Goal: Information Seeking & Learning: Check status

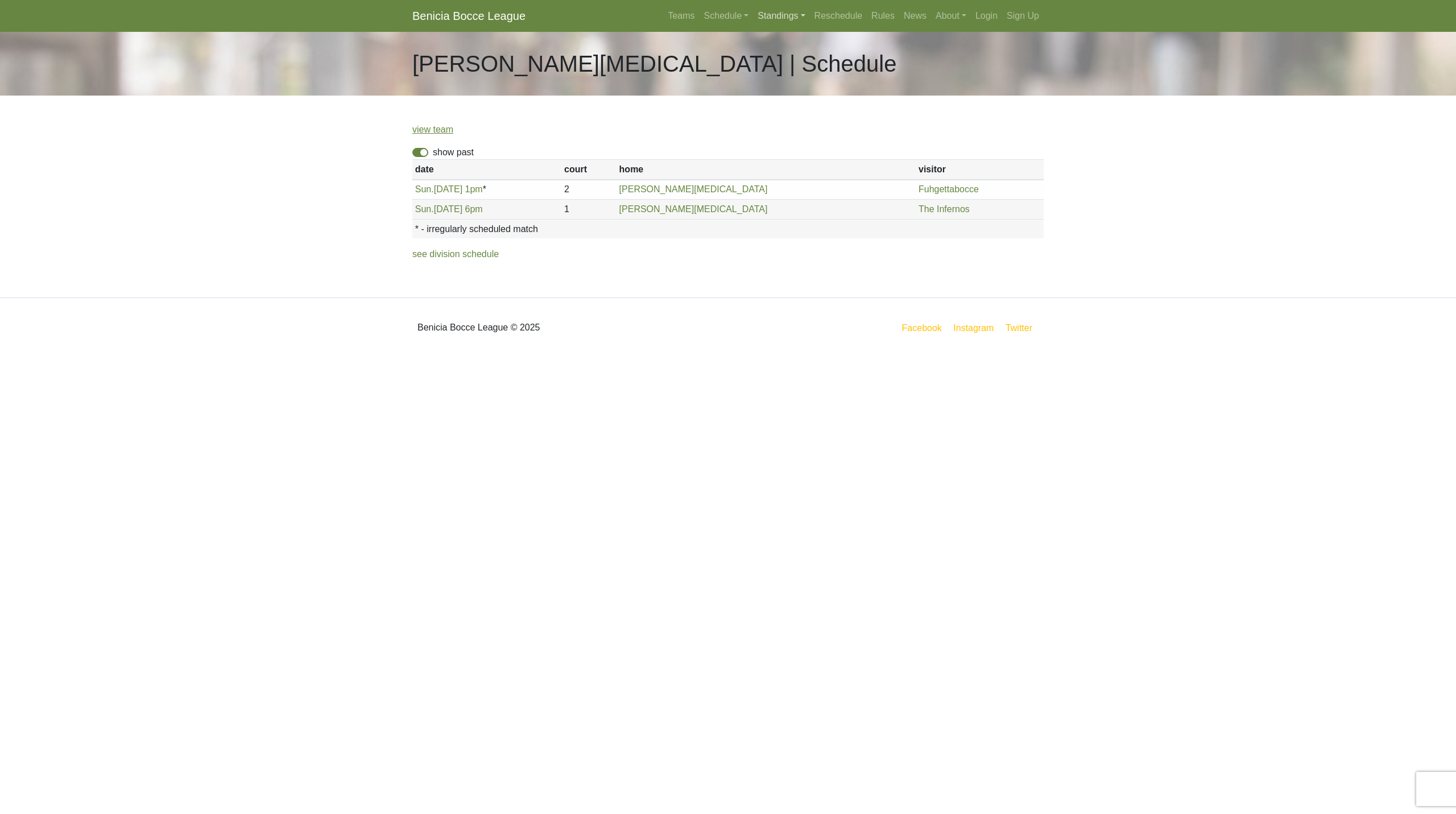
click at [788, 12] on link "Standings" at bounding box center [781, 16] width 56 height 23
click at [778, 61] on link "[DATE] Night" at bounding box center [799, 61] width 92 height 18
click at [781, 18] on link "Standings" at bounding box center [781, 16] width 56 height 23
click at [777, 63] on link "[DATE] Night" at bounding box center [799, 61] width 92 height 18
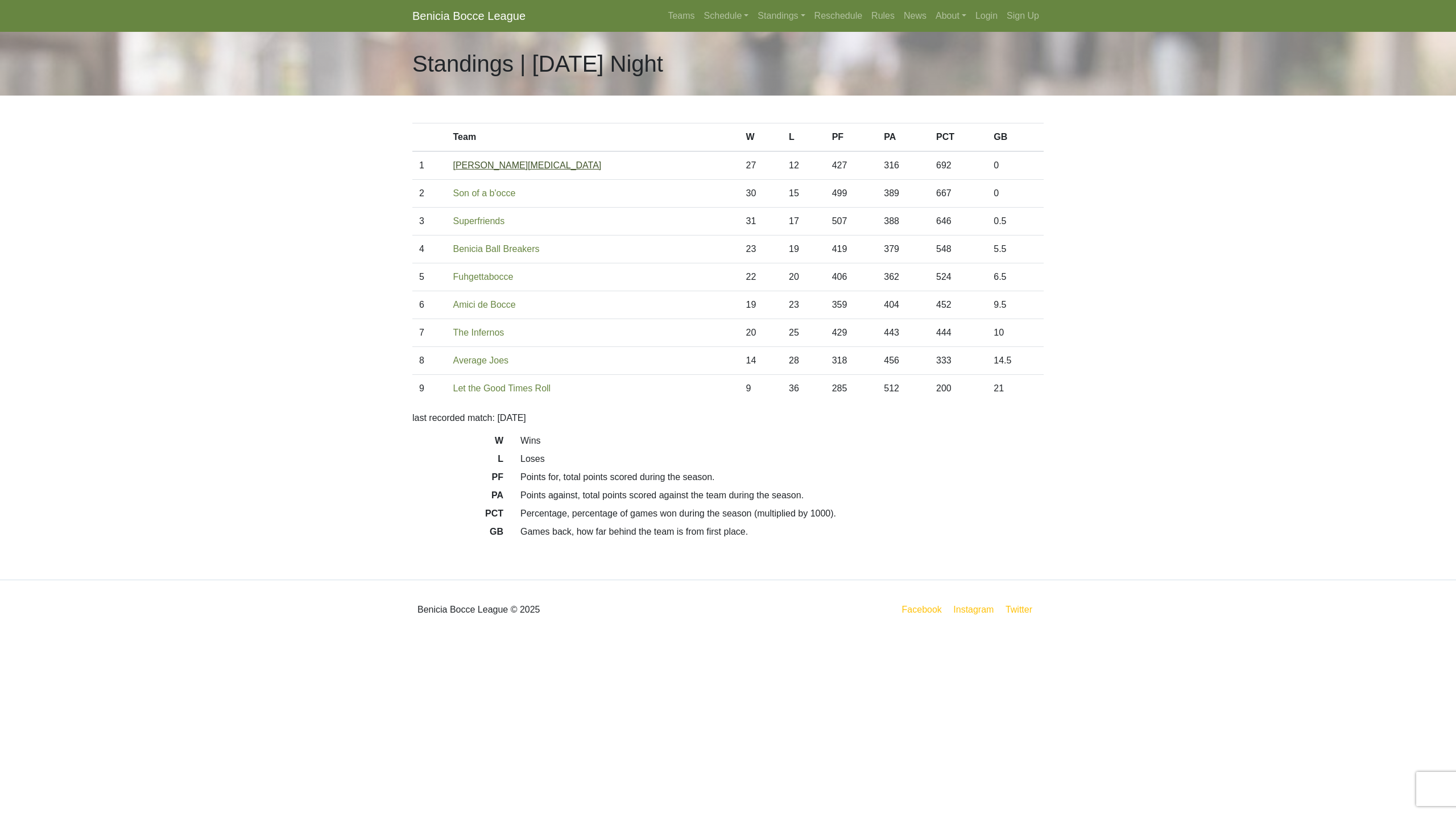
click at [496, 162] on link "[PERSON_NAME][MEDICAL_DATA]" at bounding box center [527, 166] width 149 height 10
click at [489, 198] on link "Son of a b'occe" at bounding box center [484, 193] width 63 height 10
click at [744, 18] on link "Schedule" at bounding box center [726, 16] width 54 height 23
click at [730, 167] on strong "Playoffs" at bounding box center [731, 170] width 35 height 10
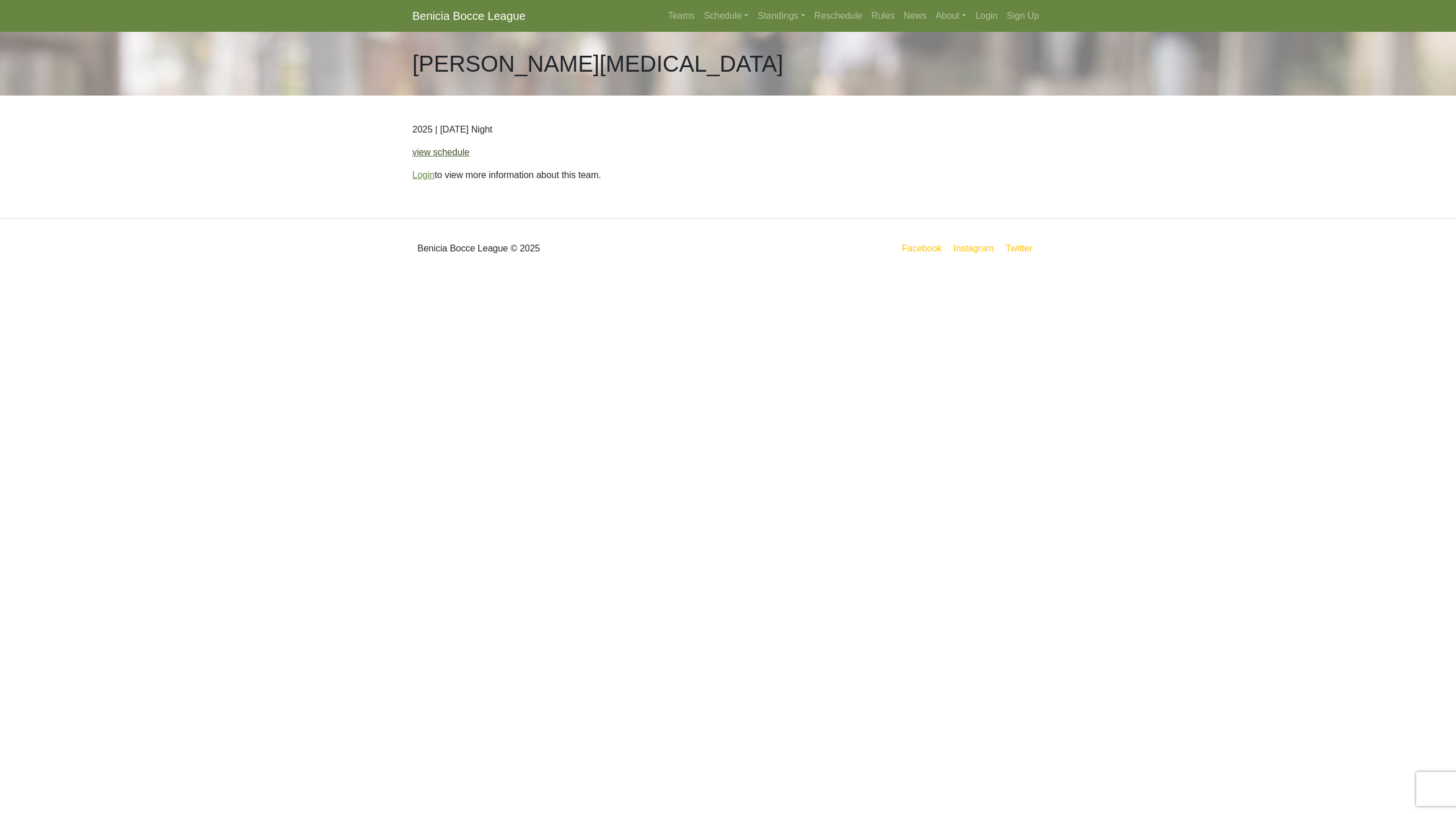
click at [447, 151] on link "view schedule" at bounding box center [441, 152] width 58 height 10
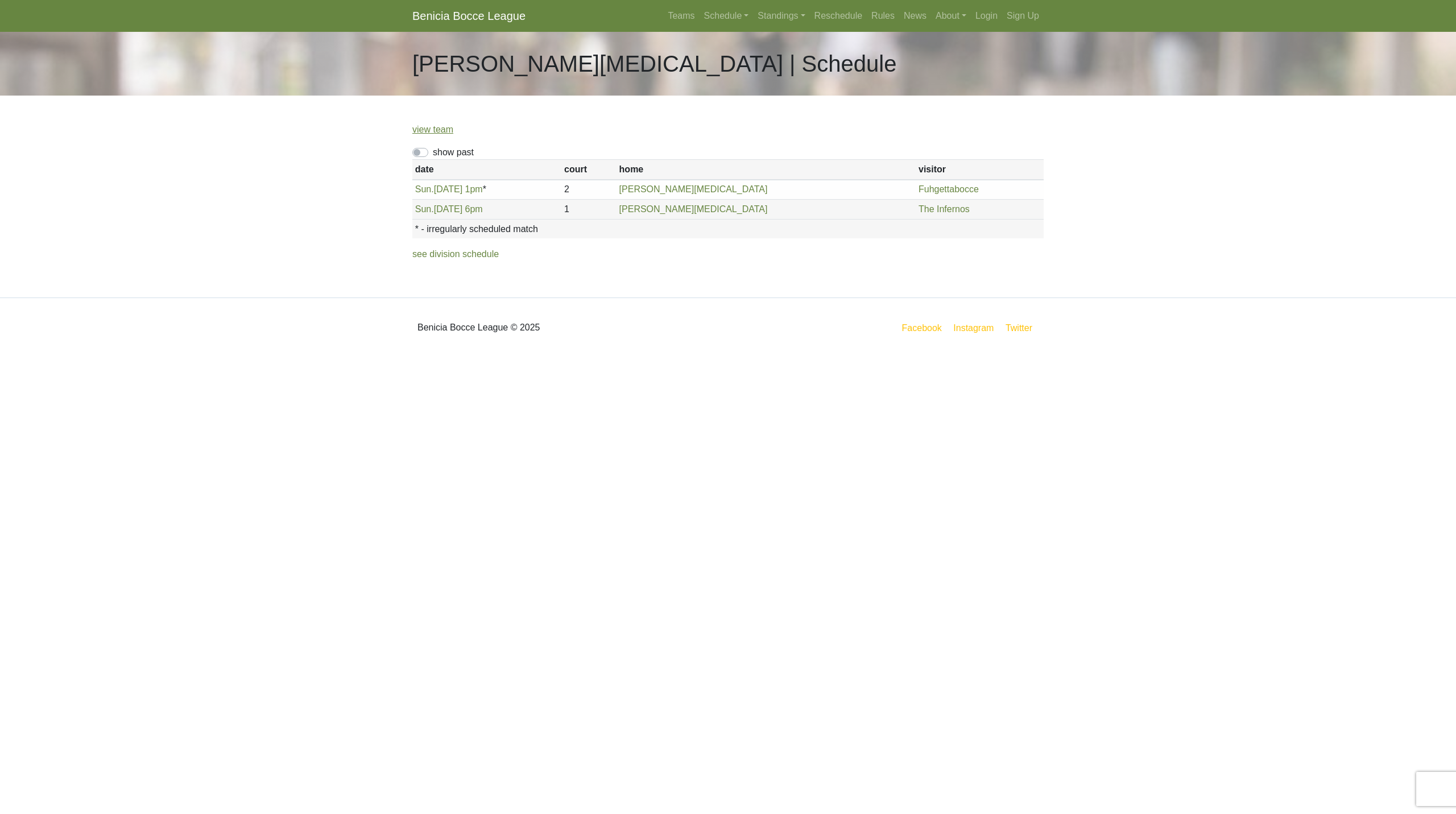
click at [432, 156] on label "show past" at bounding box center [452, 153] width 41 height 14
click at [432, 153] on input "show past" at bounding box center [435, 149] width 7 height 7
checkbox input "true"
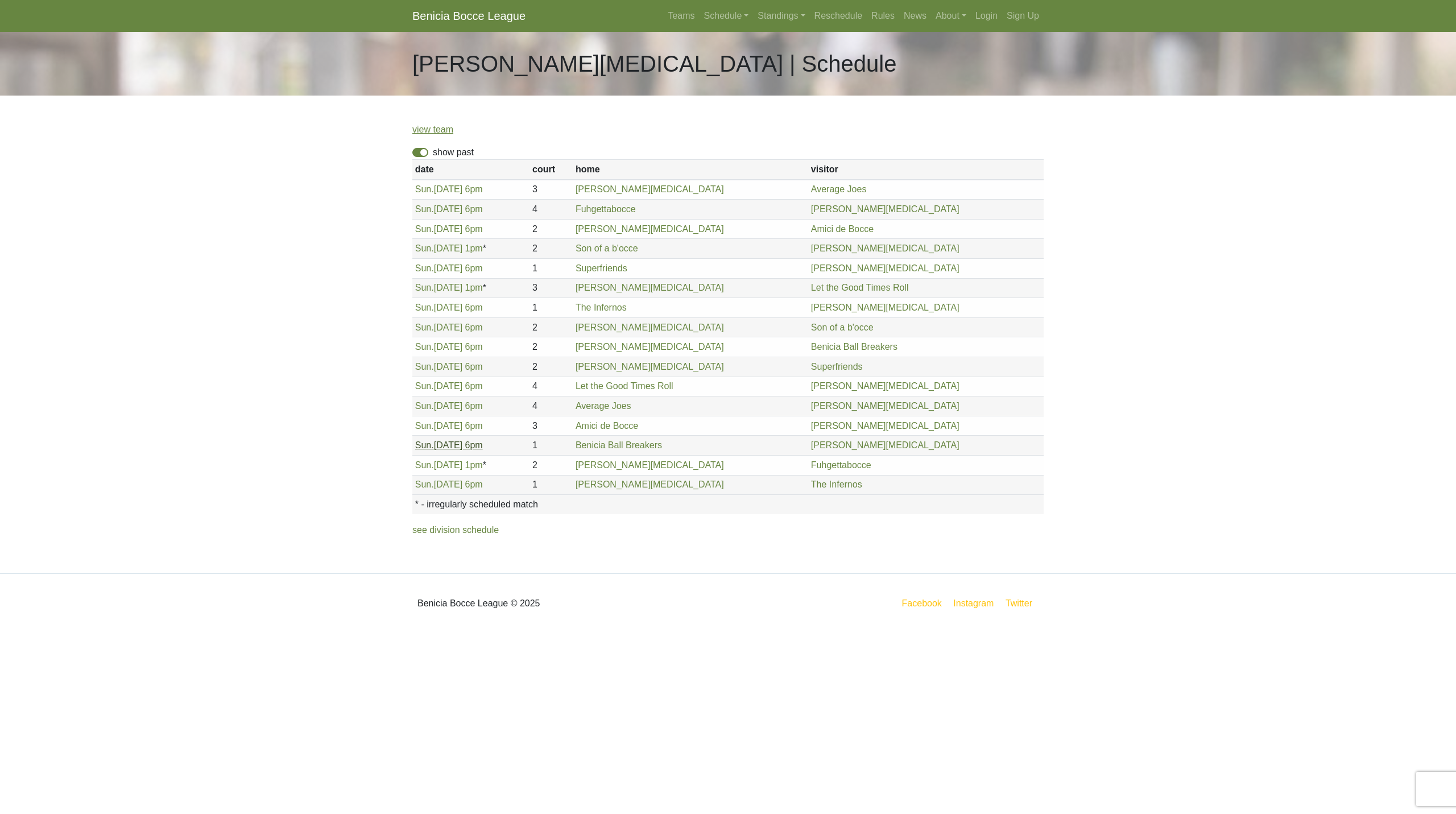
click at [443, 449] on link "Sun. 8/17, 6pm" at bounding box center [449, 445] width 68 height 10
click at [444, 444] on link "Sun. 8/17, 6pm" at bounding box center [449, 445] width 68 height 10
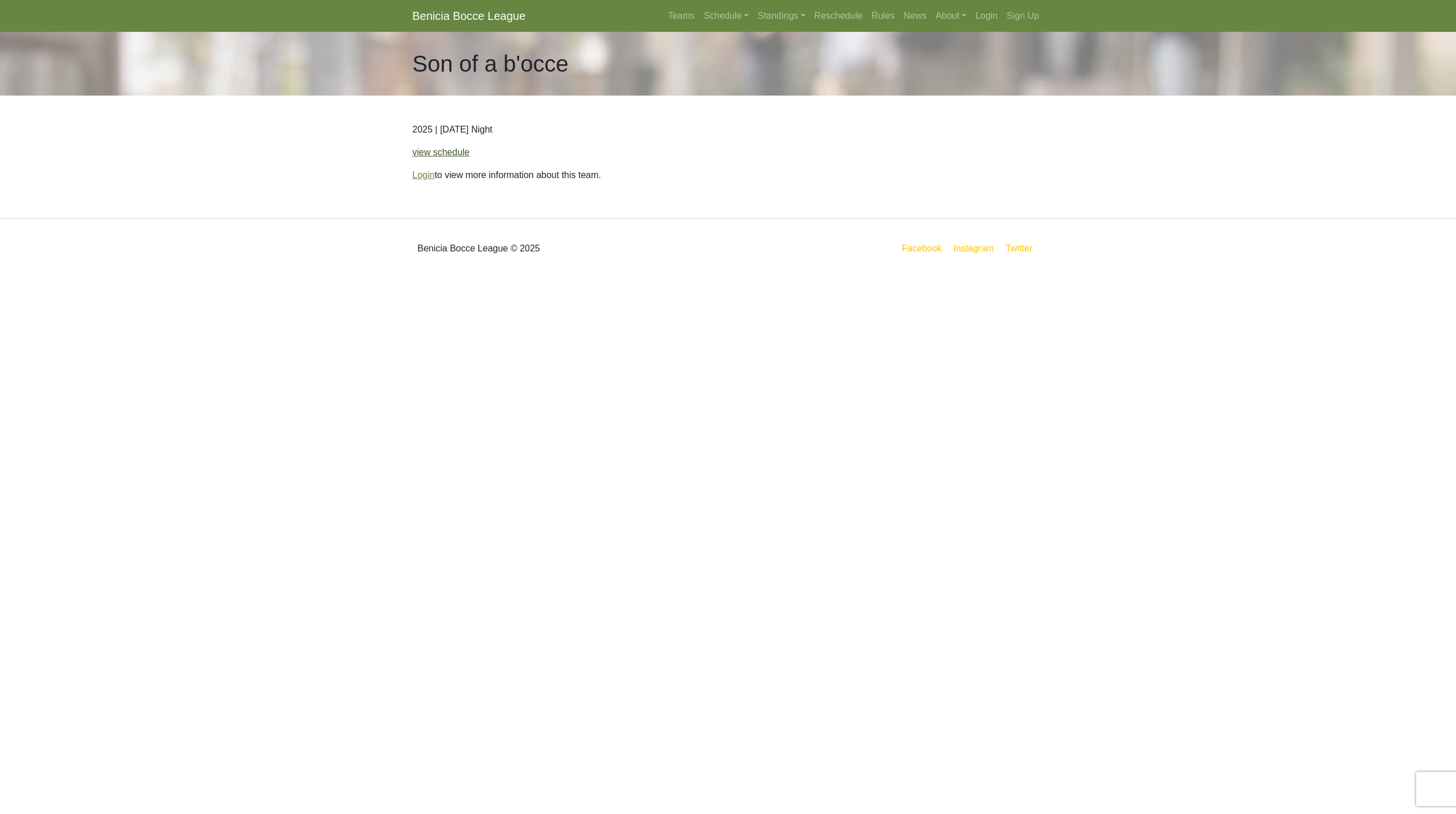
click at [445, 149] on link "view schedule" at bounding box center [441, 152] width 58 height 10
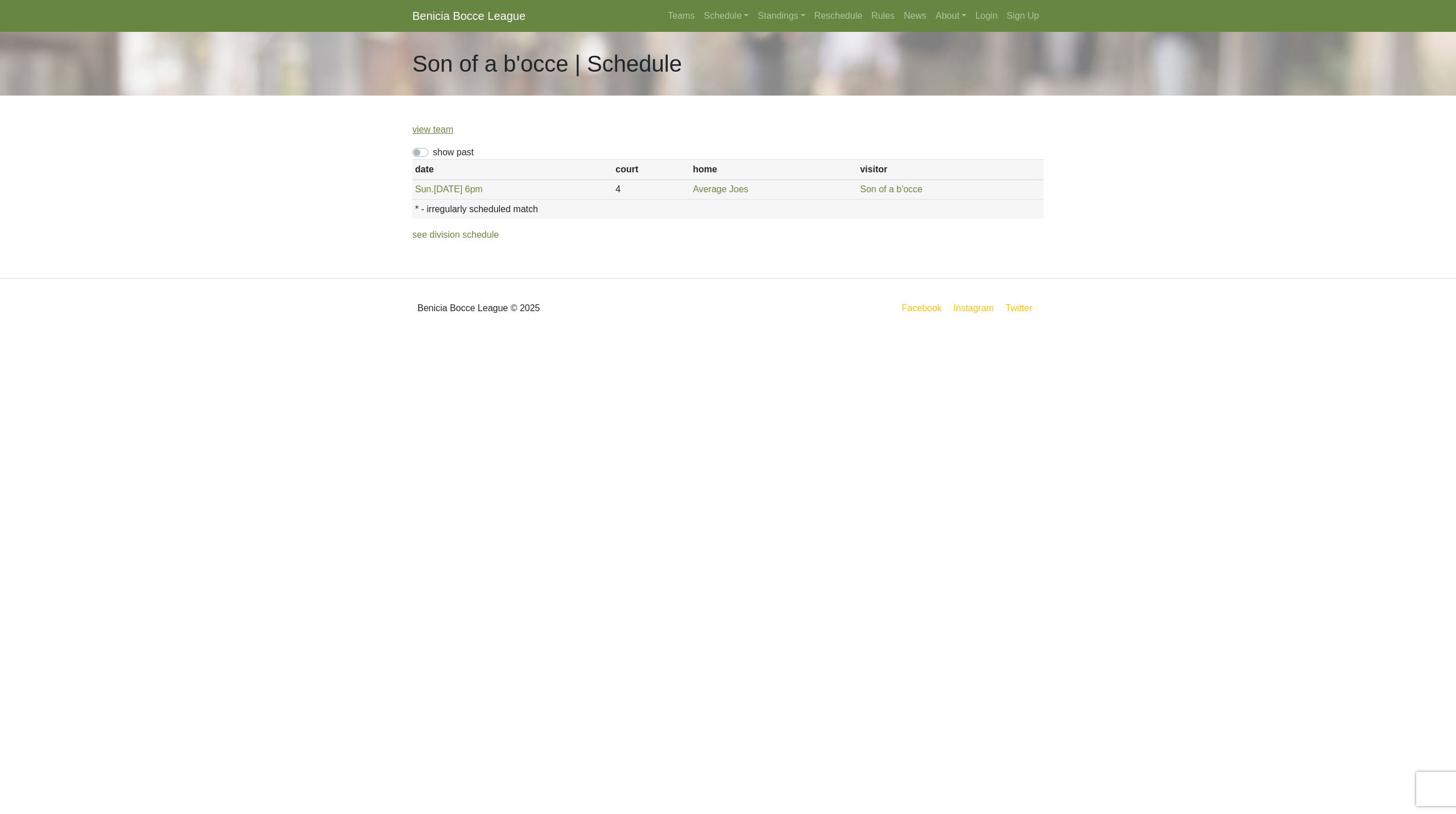
click at [432, 151] on label "show past" at bounding box center [452, 153] width 41 height 14
click at [432, 151] on input "show past" at bounding box center [435, 149] width 7 height 7
checkbox input "true"
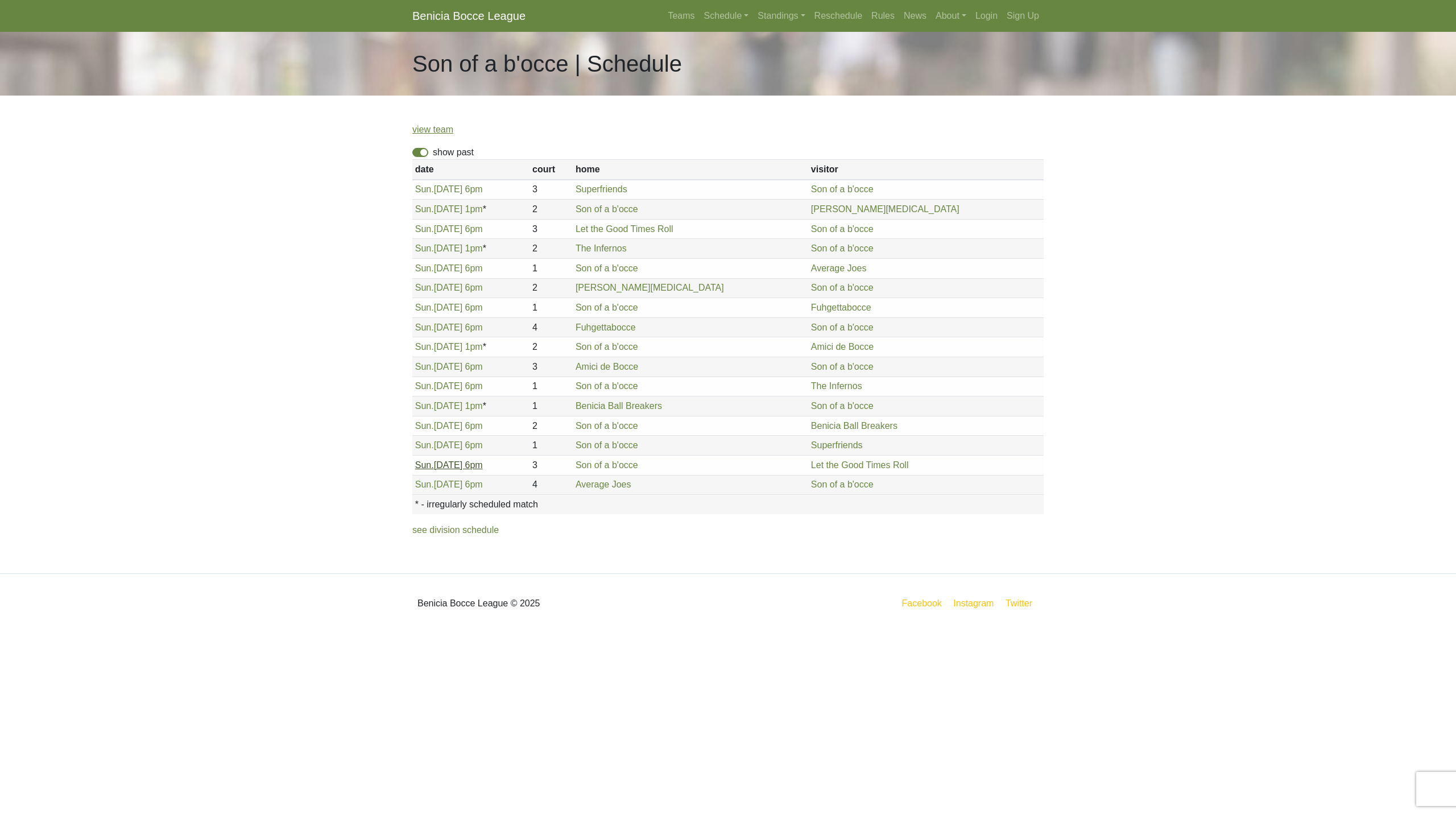
click at [448, 464] on link "Sun. 8/17, 6pm" at bounding box center [449, 465] width 68 height 10
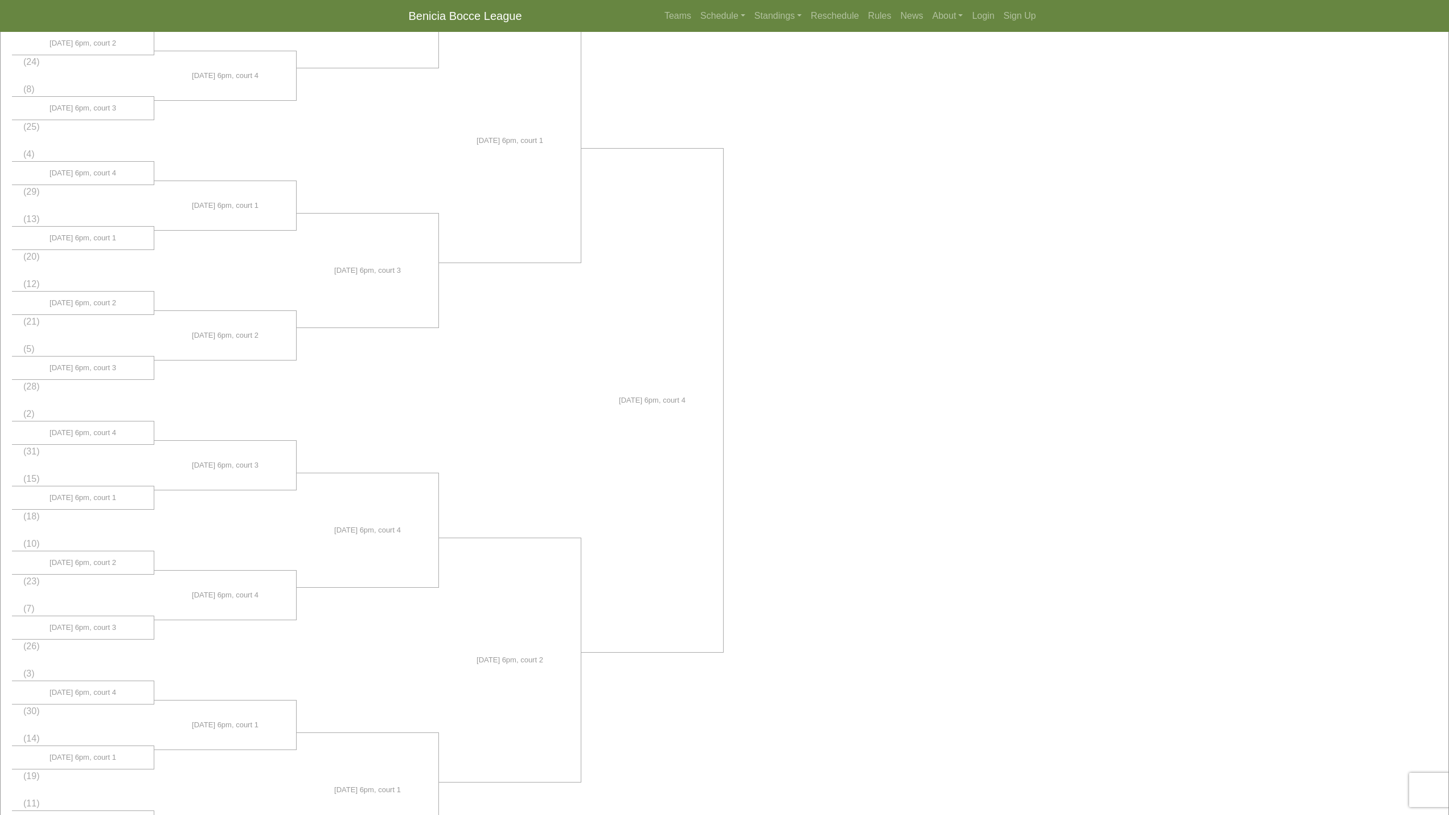
scroll to position [522, 0]
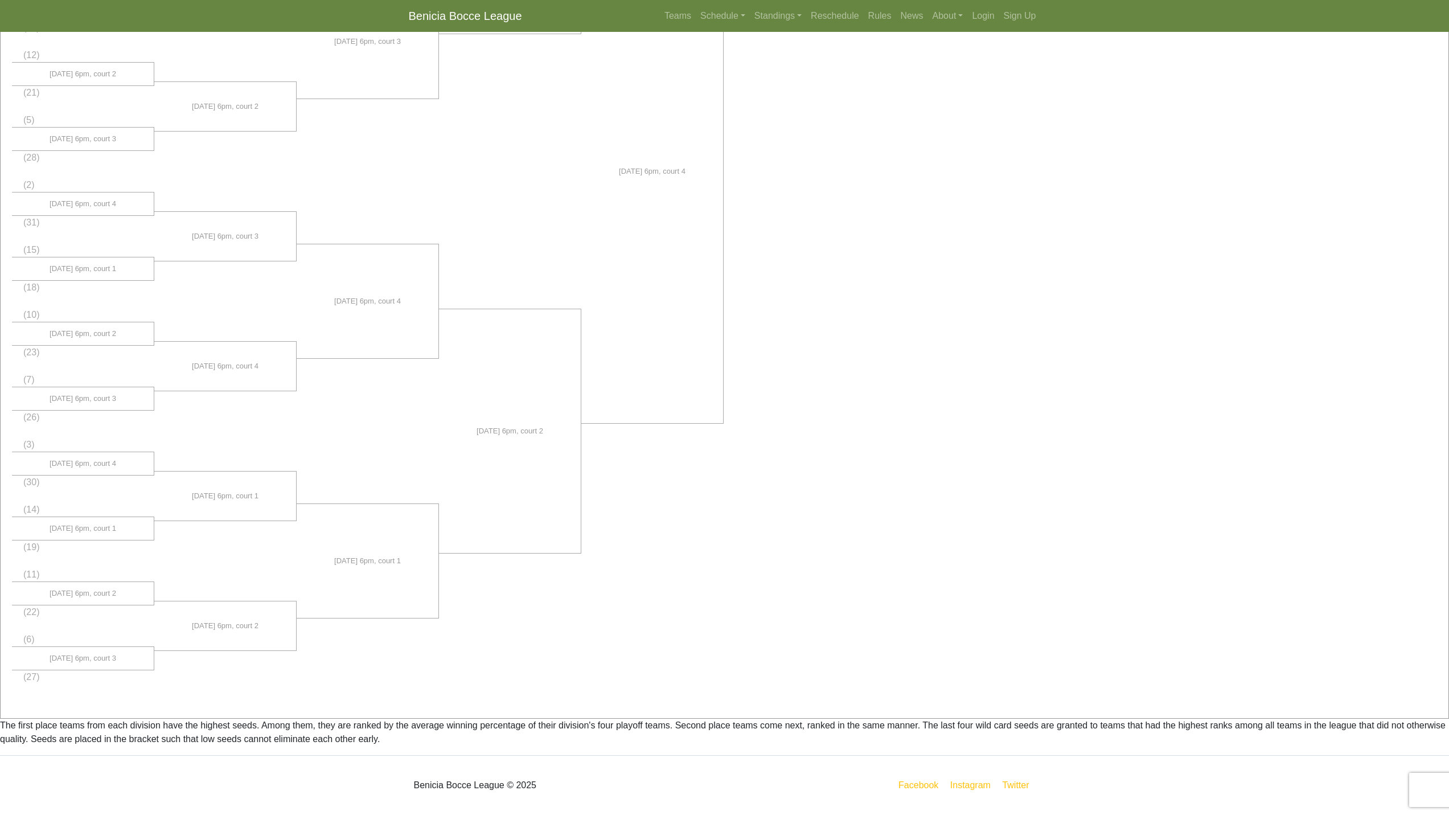
drag, startPoint x: 823, startPoint y: 453, endPoint x: 835, endPoint y: 422, distance: 33.0
click at [824, 451] on div "(1) [DATE] 6pm, court 4 (32)" at bounding box center [725, 176] width 1448 height 1084
